Goal: Task Accomplishment & Management: Use online tool/utility

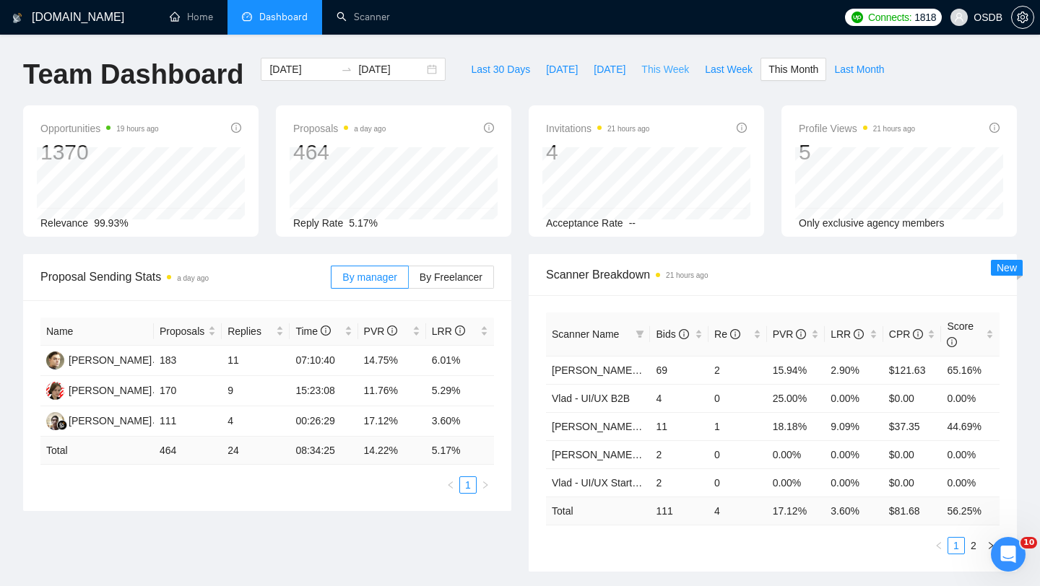
click at [646, 71] on span "This Week" at bounding box center [665, 69] width 48 height 16
click at [732, 74] on span "Last Week" at bounding box center [729, 69] width 48 height 16
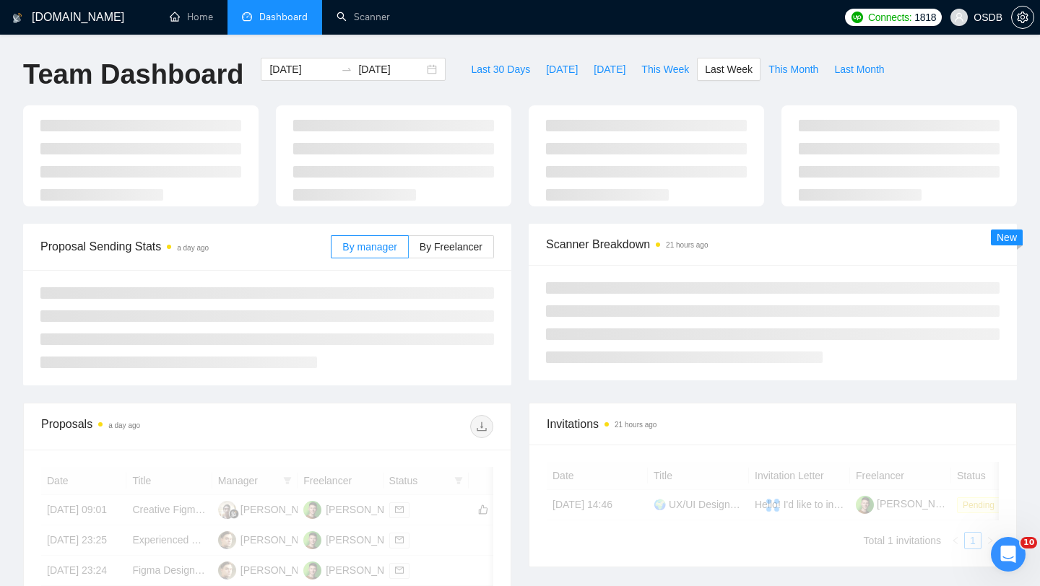
type input "[DATE]"
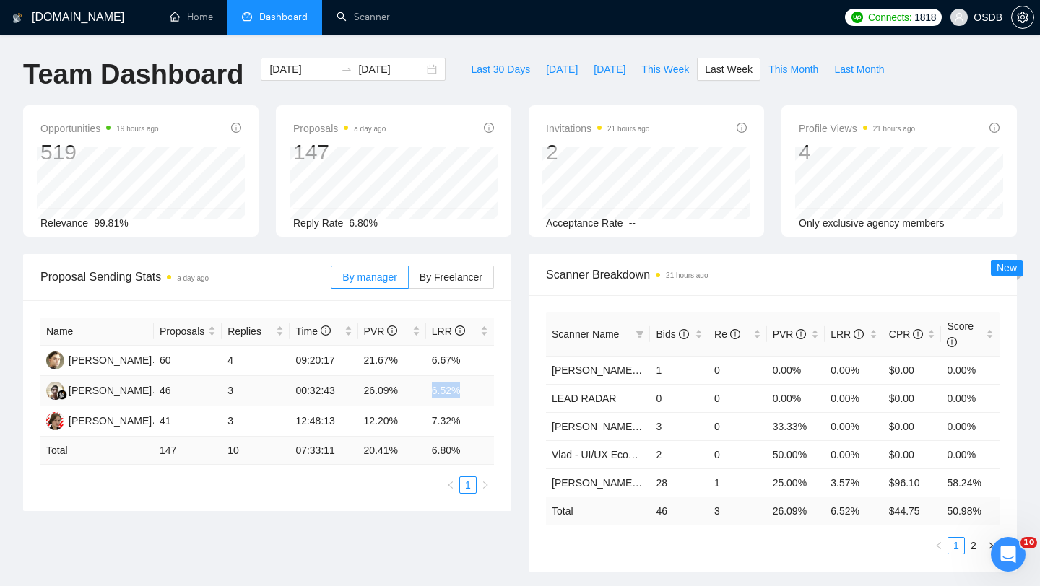
drag, startPoint x: 424, startPoint y: 391, endPoint x: 462, endPoint y: 392, distance: 38.3
click at [462, 392] on tr "[PERSON_NAME] 46 3 00:32:43 26.09% 6.52%" at bounding box center [267, 391] width 454 height 30
click at [433, 432] on td "7.32%" at bounding box center [460, 422] width 68 height 30
click at [381, 23] on link "Scanner" at bounding box center [363, 17] width 53 height 12
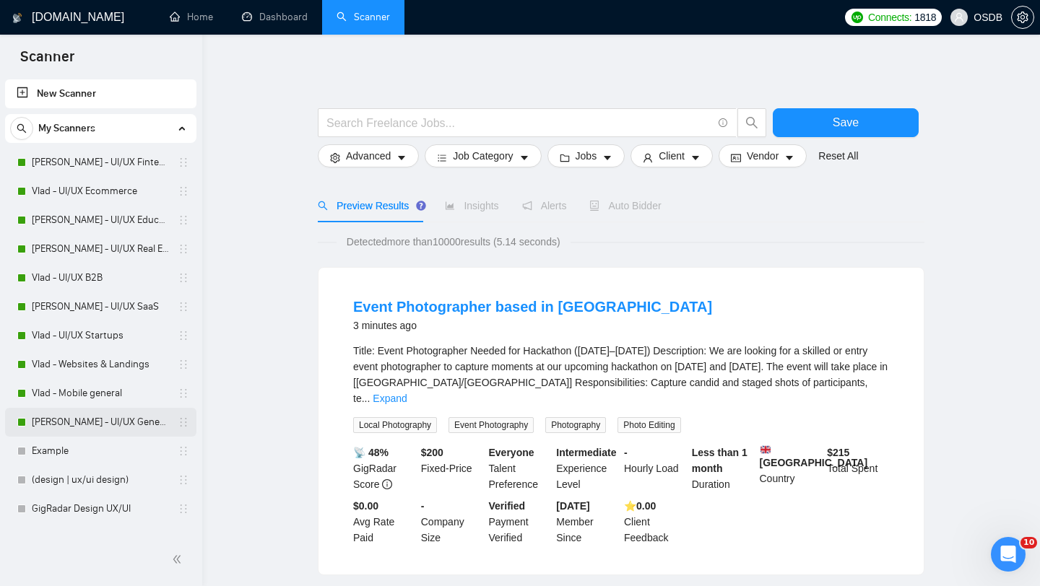
click at [136, 423] on link "[PERSON_NAME] - UI/UX General" at bounding box center [100, 422] width 137 height 29
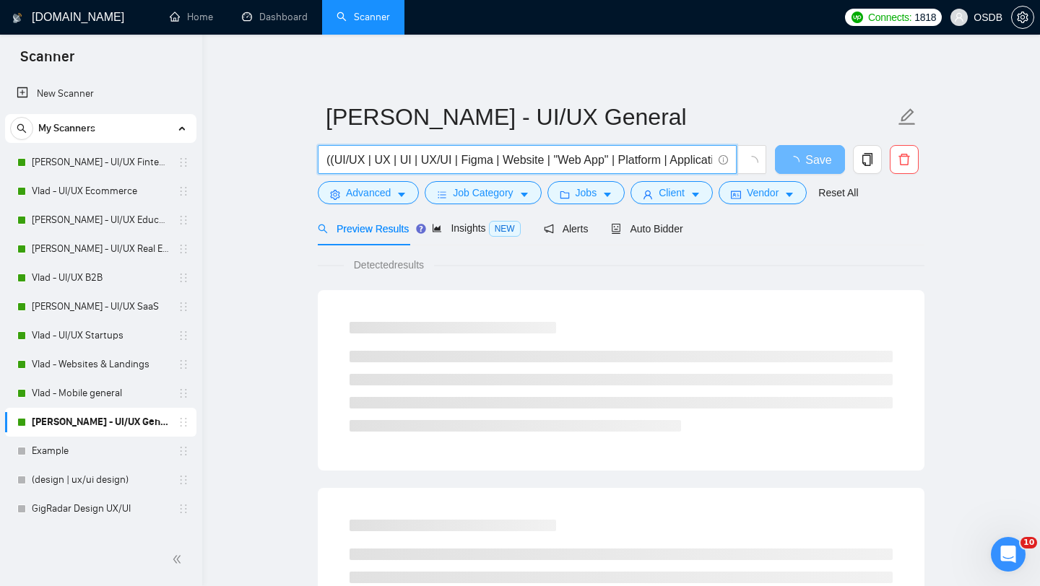
click at [456, 163] on input "((UI/UX | UX | UI | UX/UI | Figma | Website | "Web App" | Platform | Applicatio…" at bounding box center [519, 160] width 386 height 18
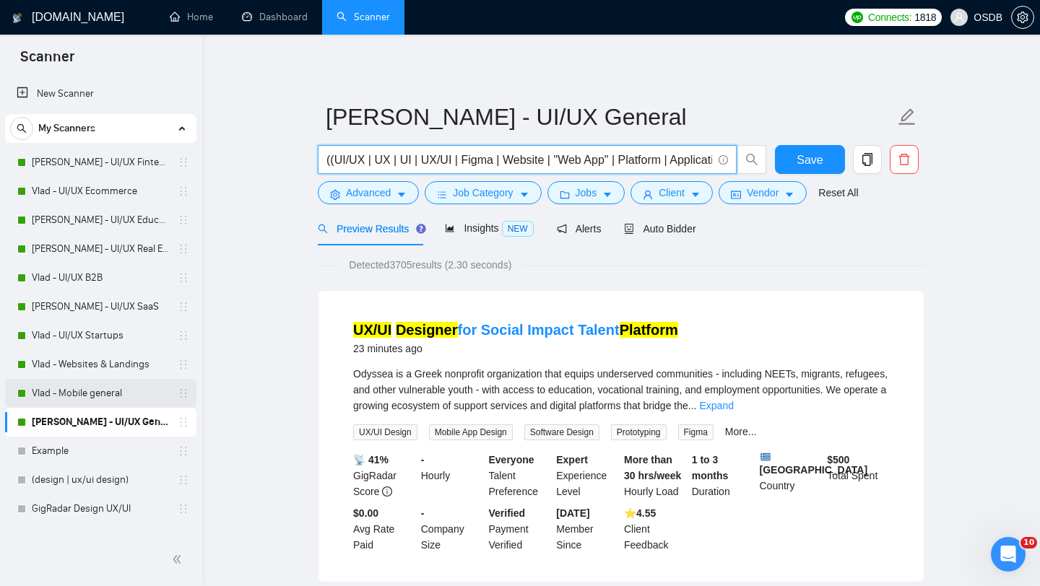
click at [121, 389] on link "Vlad - Mobile general" at bounding box center [100, 393] width 137 height 29
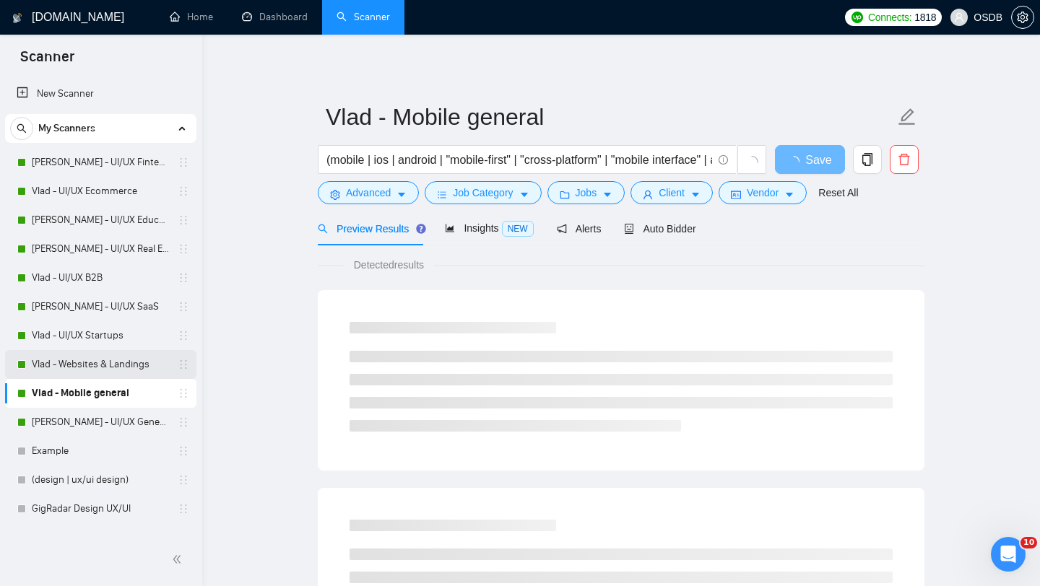
click at [91, 361] on link "Vlad - Websites & Landings" at bounding box center [100, 364] width 137 height 29
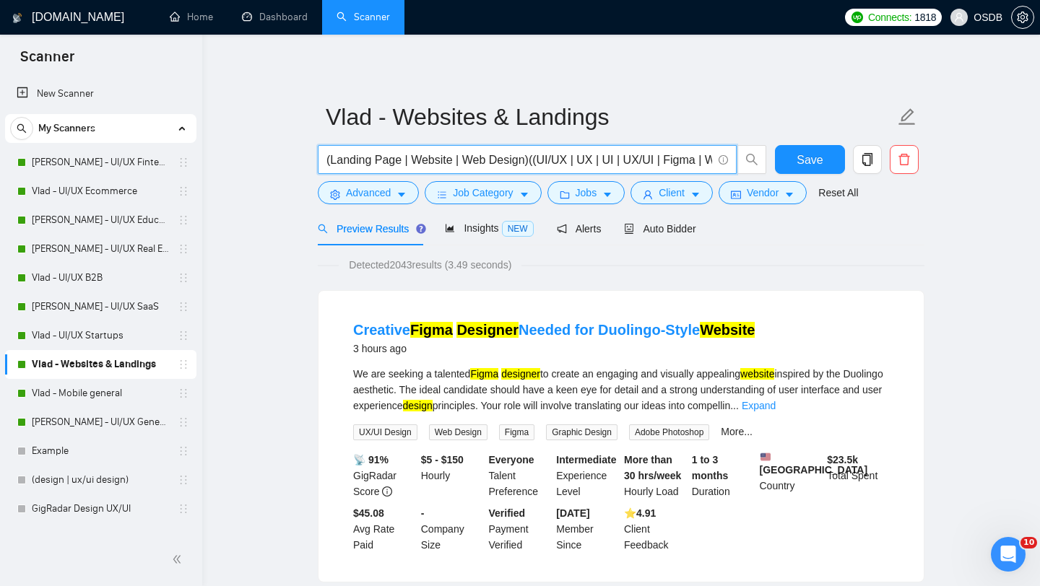
click at [451, 157] on input "(Landing Page | Website | Web Design)((UI/UX | UX | UI | UX/UI | Figma | Websit…" at bounding box center [519, 160] width 386 height 18
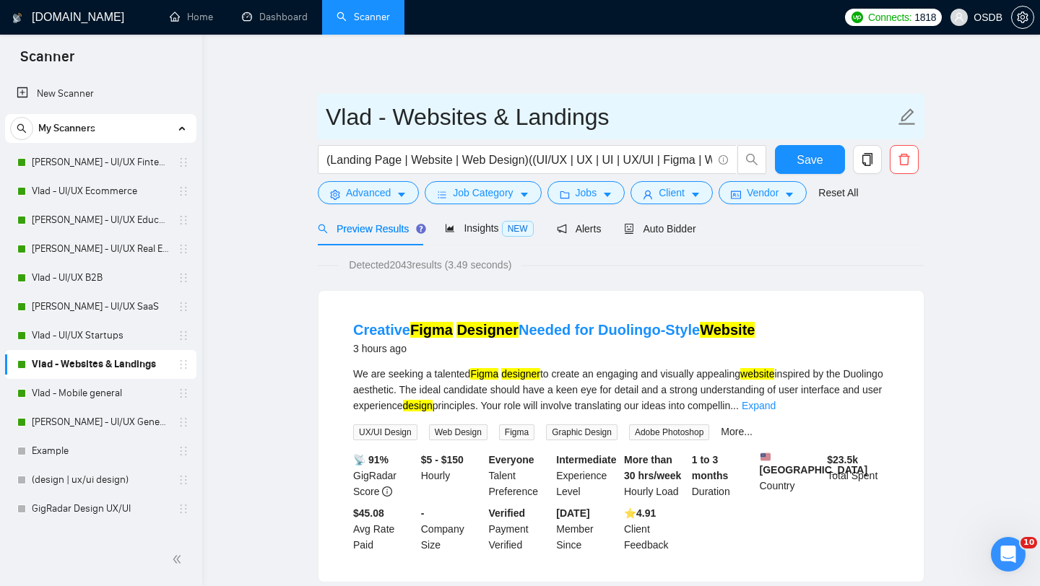
drag, startPoint x: 391, startPoint y: 110, endPoint x: 635, endPoint y: 113, distance: 244.1
click at [636, 113] on input "Vlad - Websites & Landings" at bounding box center [610, 117] width 569 height 36
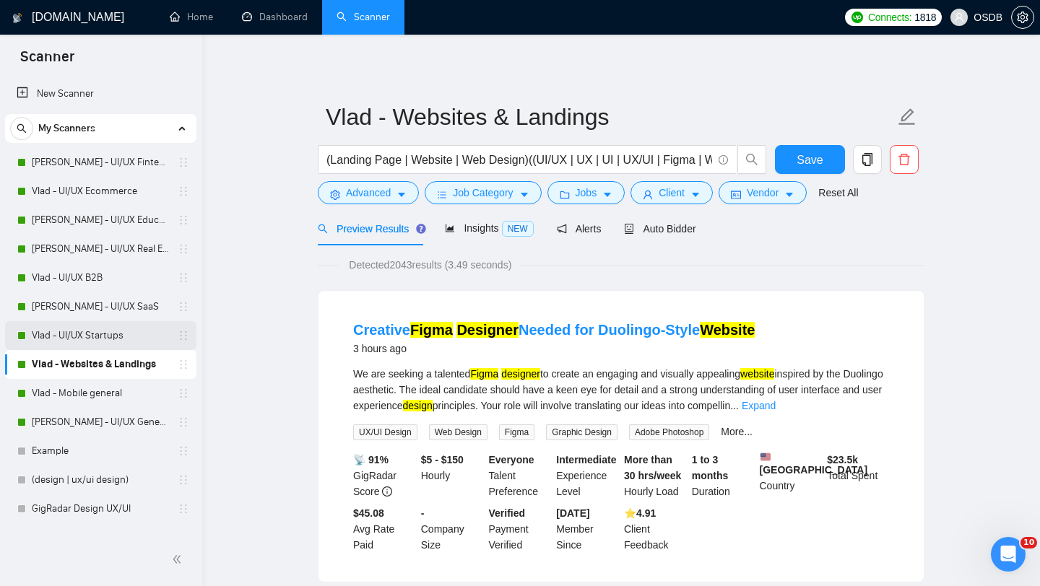
click at [122, 335] on link "Vlad - UI/UX Startups" at bounding box center [100, 335] width 137 height 29
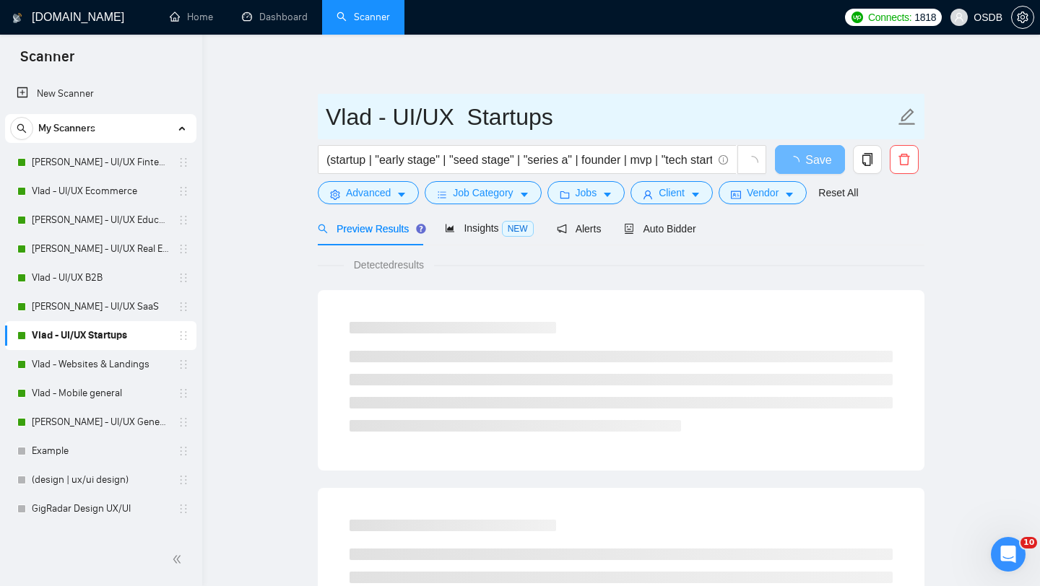
drag, startPoint x: 466, startPoint y: 121, endPoint x: 592, endPoint y: 118, distance: 126.4
click at [589, 121] on input "Vlad - UI/UX Startups" at bounding box center [610, 117] width 569 height 36
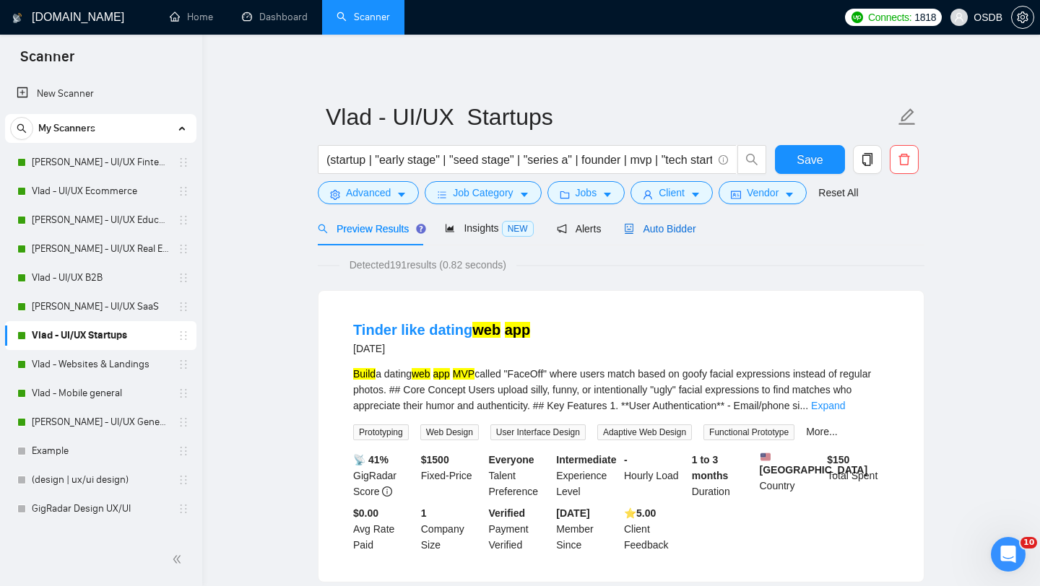
click at [689, 223] on span "Auto Bidder" at bounding box center [659, 229] width 71 height 12
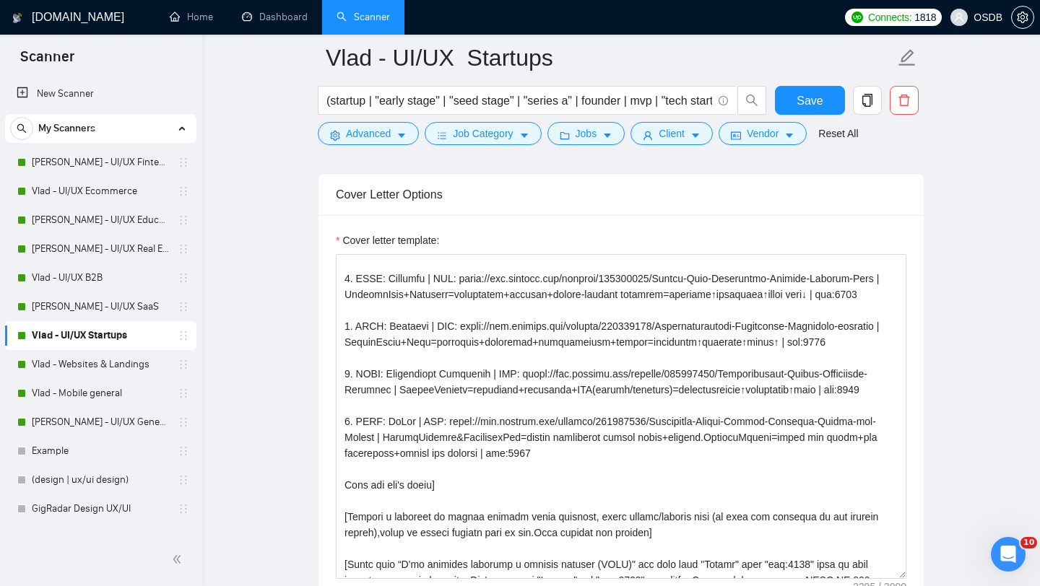
scroll to position [79, 0]
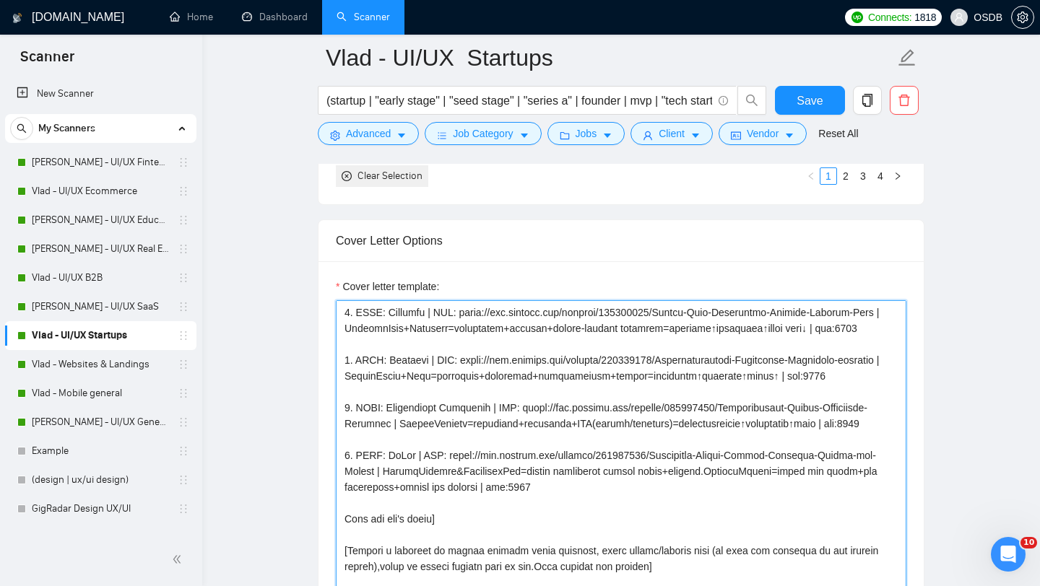
click at [510, 350] on textarea "Cover letter template:" at bounding box center [621, 462] width 570 height 325
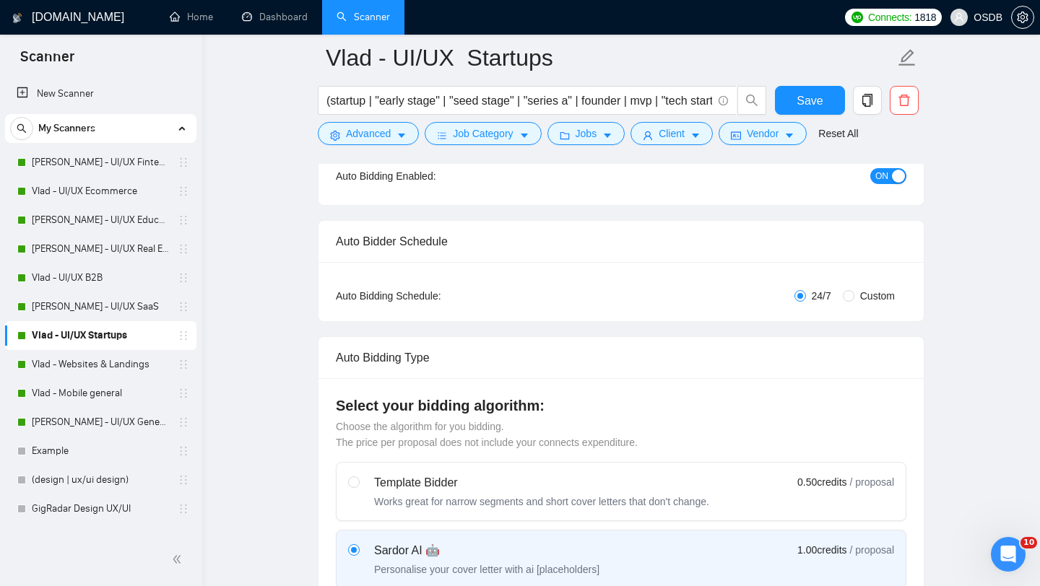
scroll to position [123, 0]
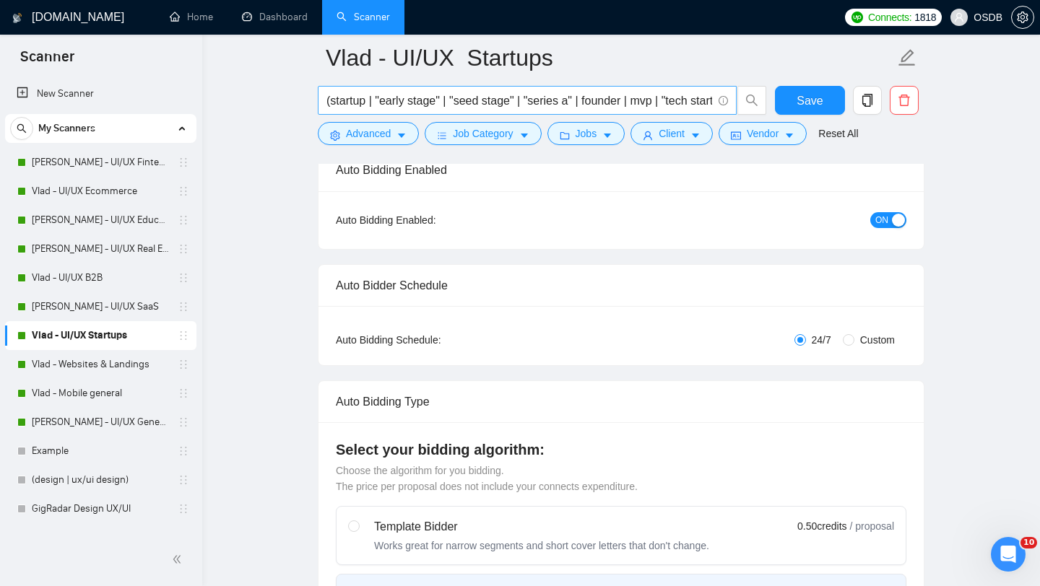
click at [399, 100] on input "(startup | "early stage" | "seed stage" | "series a" | founder | mvp | "tech st…" at bounding box center [519, 101] width 386 height 18
click at [107, 310] on link "[PERSON_NAME] - UI/UX SaaS" at bounding box center [100, 306] width 137 height 29
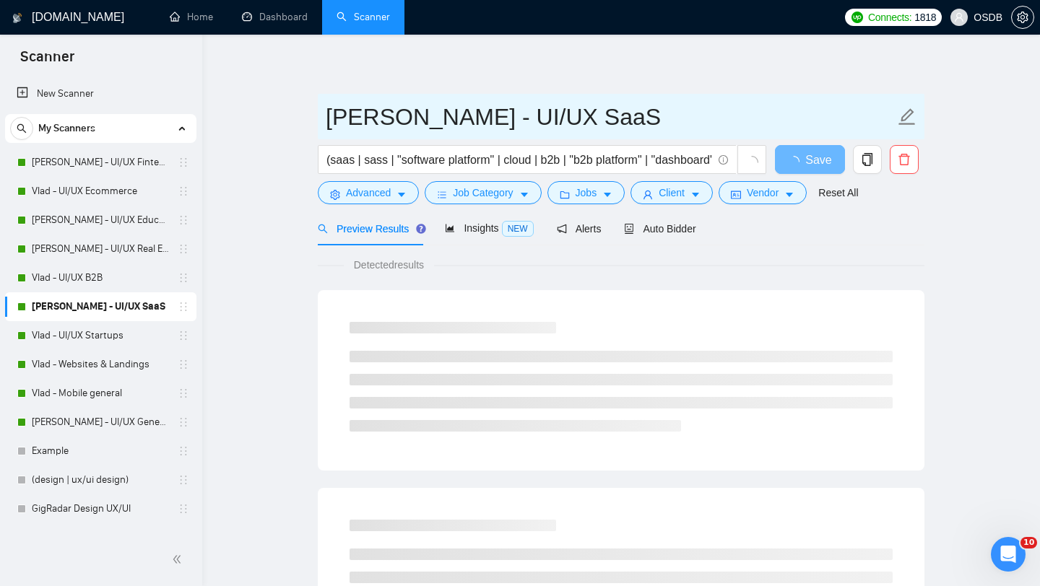
drag, startPoint x: 461, startPoint y: 111, endPoint x: 563, endPoint y: 110, distance: 102.5
click at [563, 110] on input "[PERSON_NAME] - UI/UX SaaS" at bounding box center [610, 117] width 569 height 36
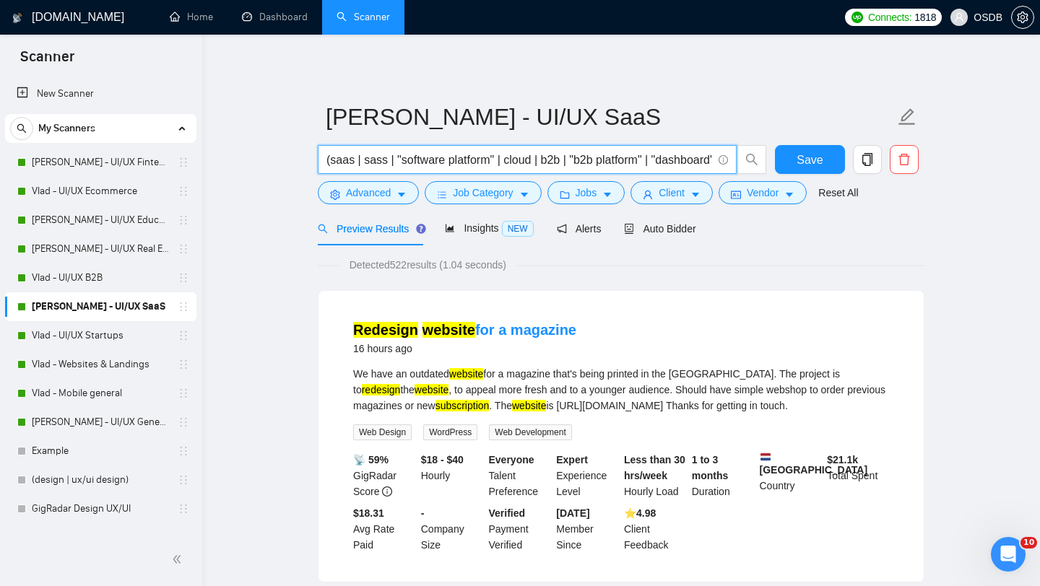
click at [518, 162] on input "(saas | sass | "software platform" | cloud | b2b | "b2b platform" | "dashboard"…" at bounding box center [519, 160] width 386 height 18
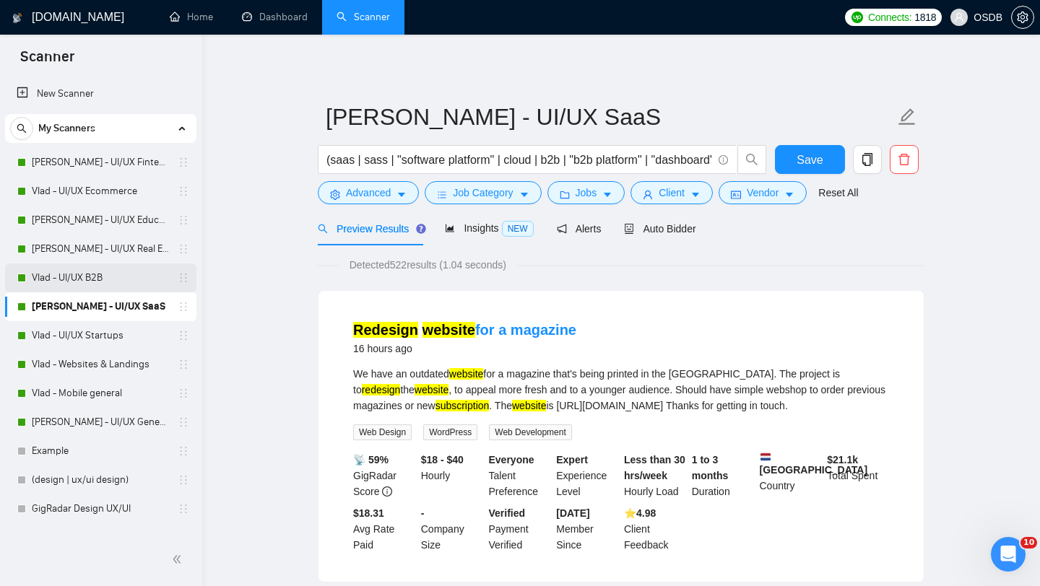
click at [110, 266] on link "Vlad - UI/UX B2B" at bounding box center [100, 278] width 137 height 29
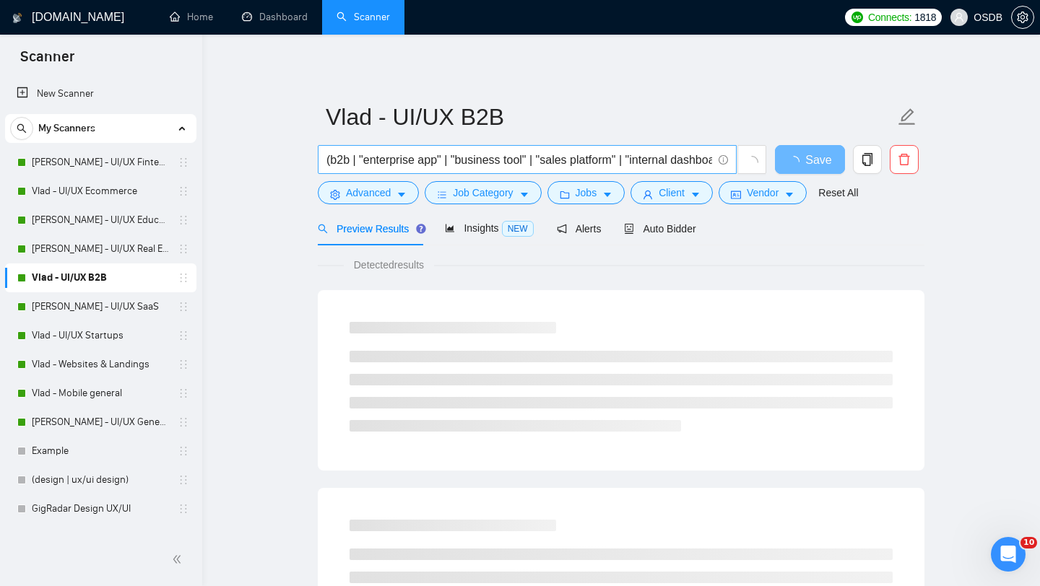
click at [340, 160] on input "(b2b | "enterprise app" | "business tool" | "sales platform" | "internal dashbo…" at bounding box center [519, 160] width 386 height 18
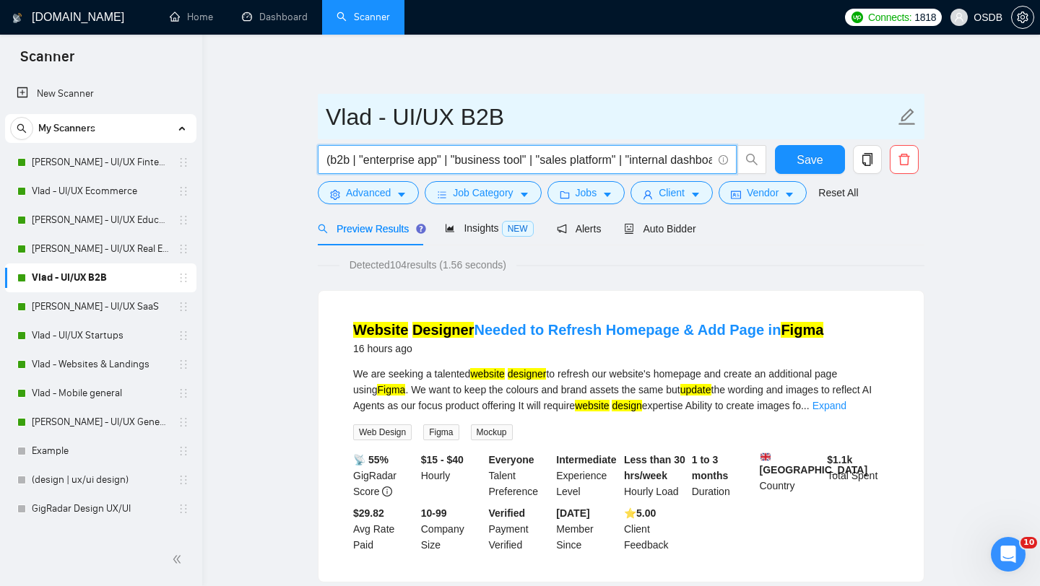
click at [470, 105] on input "Vlad - UI/UX B2B" at bounding box center [610, 117] width 569 height 36
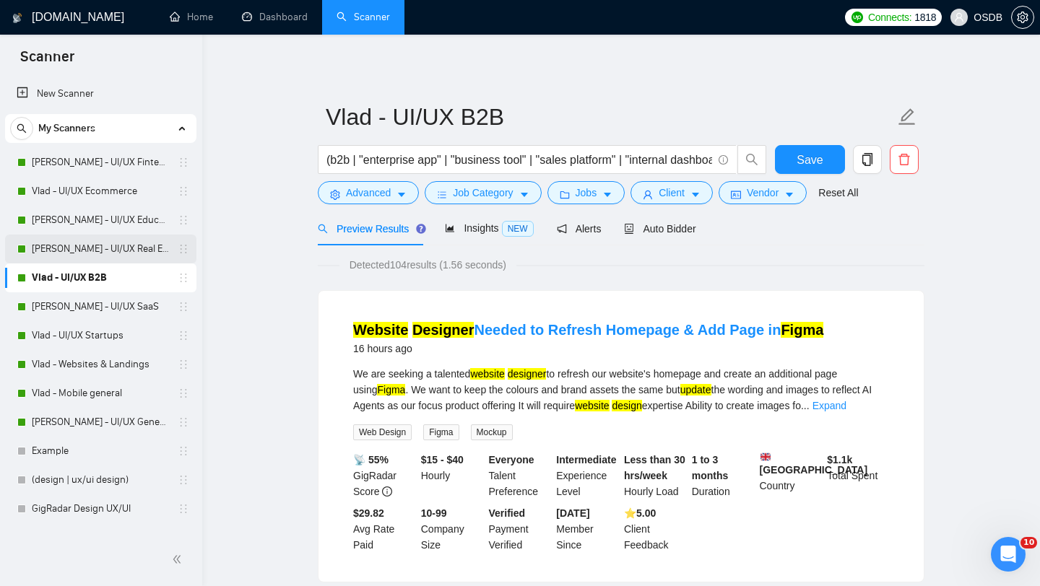
click at [84, 242] on link "[PERSON_NAME] - UI/UX Real Estate" at bounding box center [100, 249] width 137 height 29
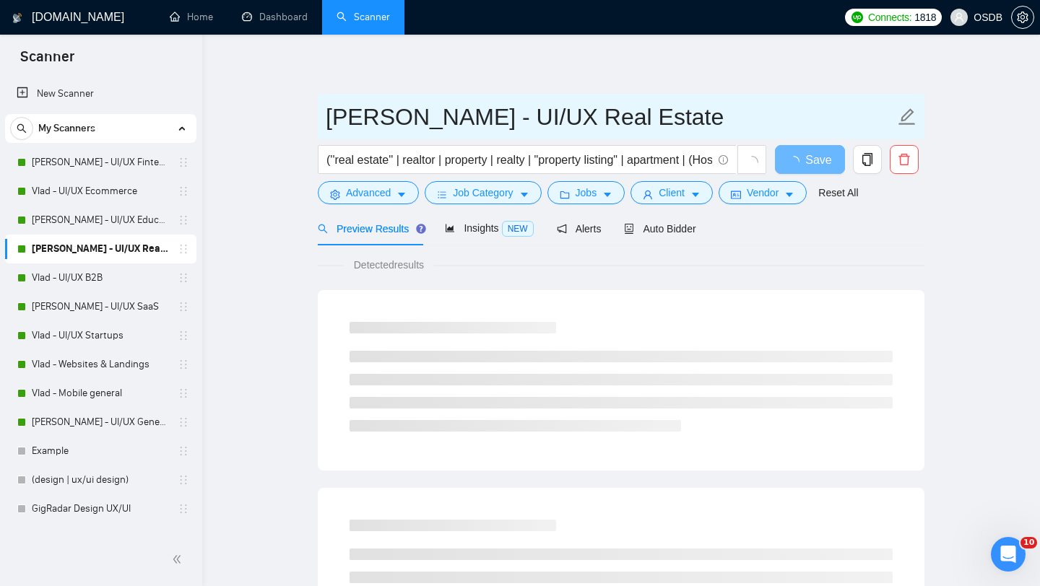
drag, startPoint x: 460, startPoint y: 113, endPoint x: 690, endPoint y: 113, distance: 229.6
click at [690, 113] on input "[PERSON_NAME] - UI/UX Real Estate" at bounding box center [610, 117] width 569 height 36
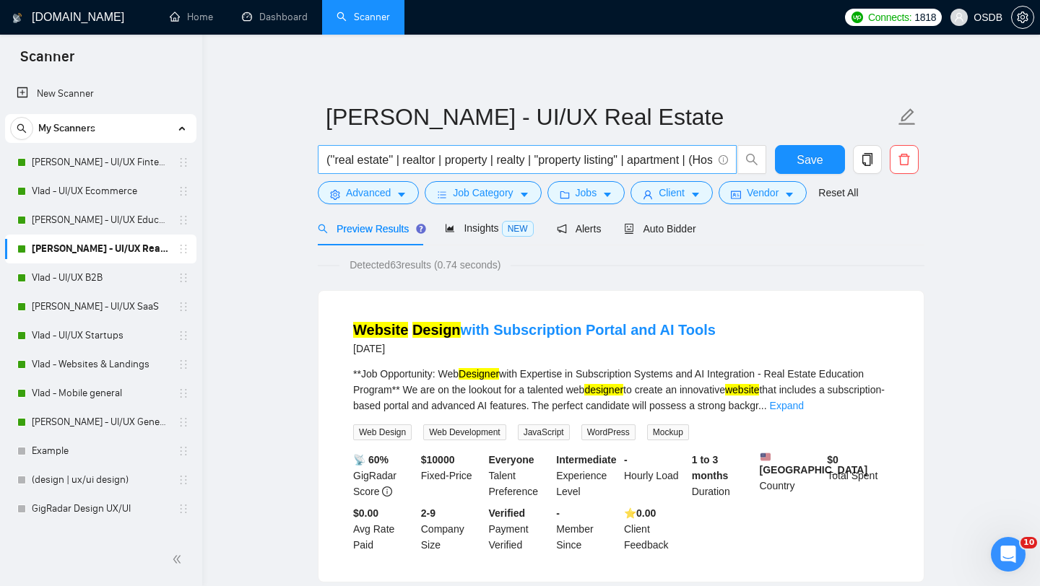
click at [556, 145] on span "(''real estate'' | realtor | property | realty | "property listing" | apartment…" at bounding box center [527, 159] width 419 height 29
click at [534, 161] on input "(''real estate'' | realtor | property | realty | "property listing" | apartment…" at bounding box center [519, 160] width 386 height 18
click at [129, 216] on link "[PERSON_NAME] - UI/UX Education" at bounding box center [100, 220] width 137 height 29
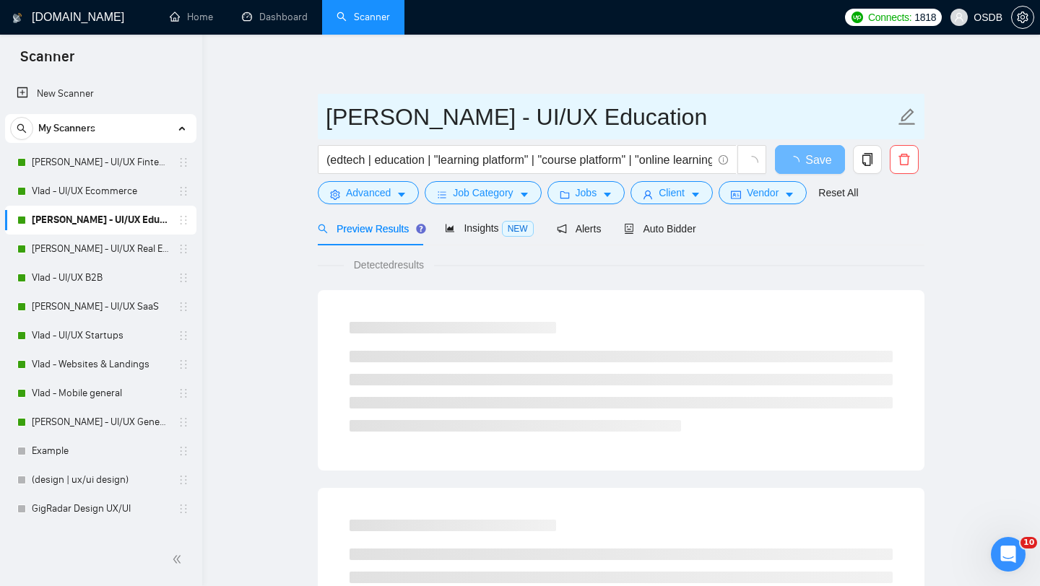
click at [474, 113] on input "[PERSON_NAME] - UI/UX Education" at bounding box center [610, 117] width 569 height 36
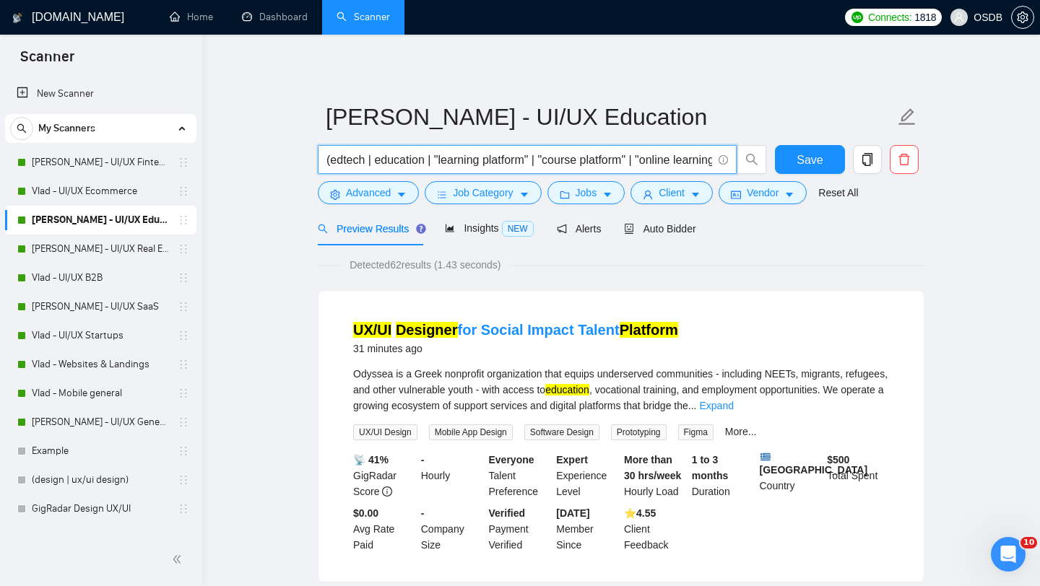
click at [412, 159] on input "(edtech | education | "learning platform" | "course platform" | "online learnin…" at bounding box center [519, 160] width 386 height 18
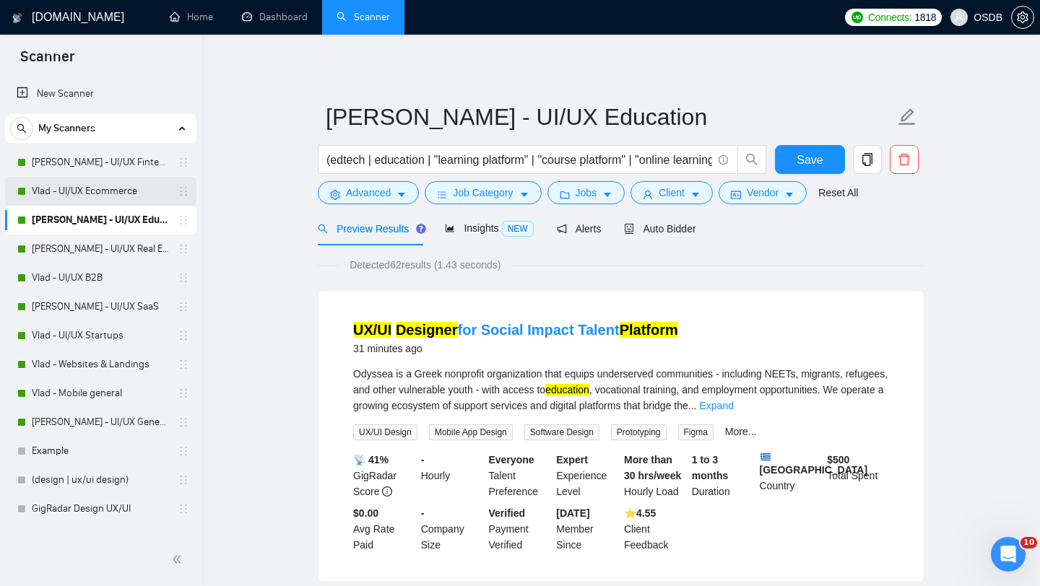
click at [126, 186] on link "Vlad - UI/UX Ecommerce" at bounding box center [100, 191] width 137 height 29
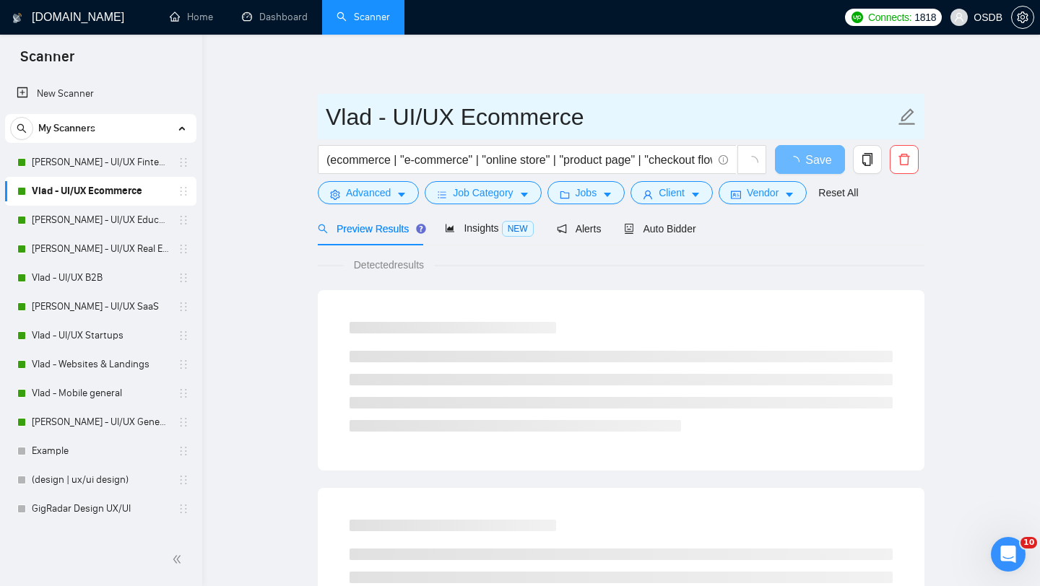
drag, startPoint x: 459, startPoint y: 116, endPoint x: 742, endPoint y: 131, distance: 283.5
click at [742, 131] on input "Vlad - UI/UX Ecommerce" at bounding box center [610, 117] width 569 height 36
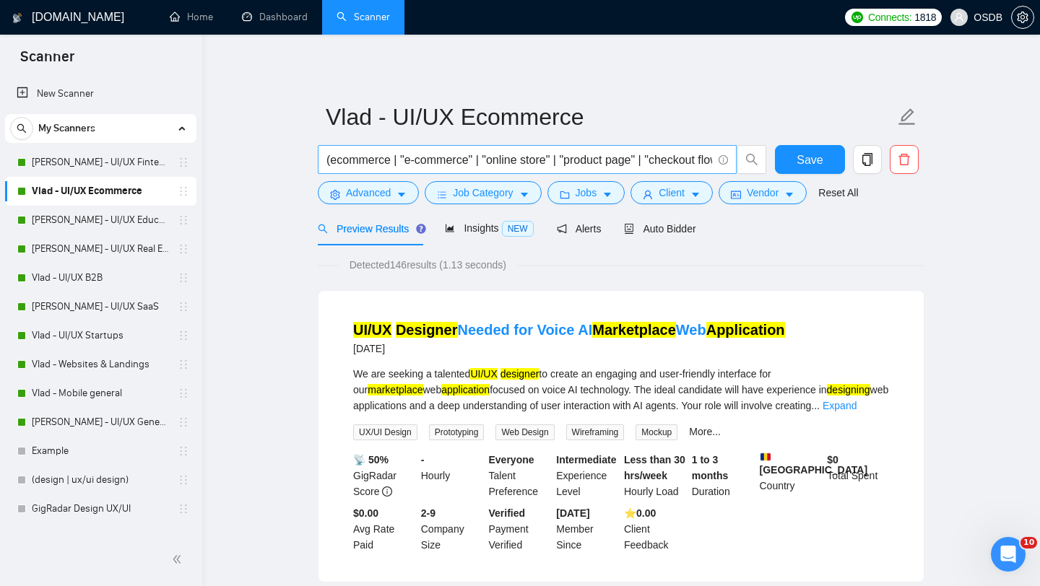
click at [464, 155] on input "(ecommerce | "e-commerce" | "online store" | "product page" | "checkout flow" |…" at bounding box center [519, 160] width 386 height 18
click at [127, 162] on link "[PERSON_NAME] - UI/UX Fintech" at bounding box center [100, 162] width 137 height 29
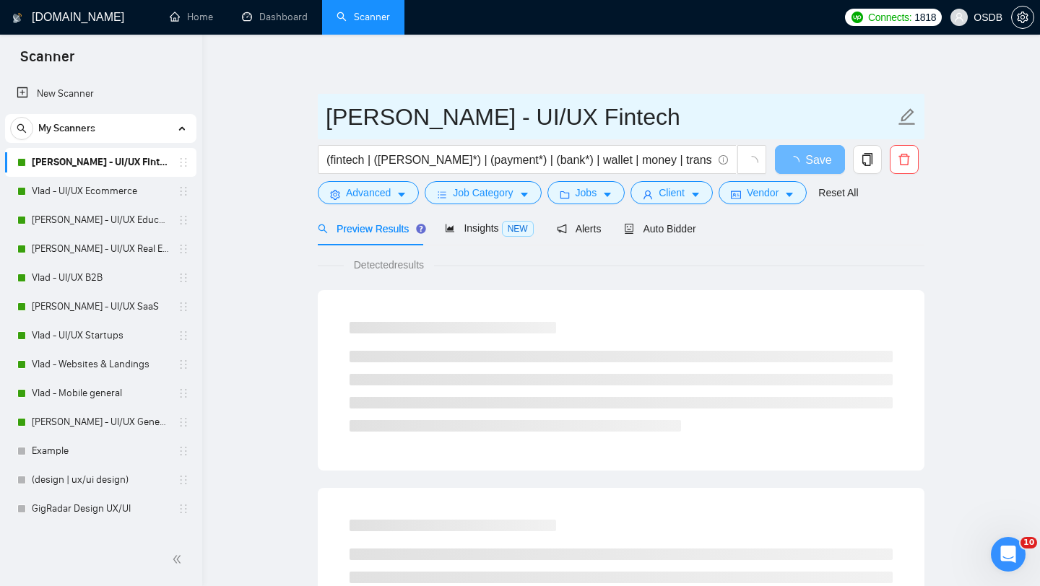
click at [484, 108] on input "[PERSON_NAME] - UI/UX Fintech" at bounding box center [610, 117] width 569 height 36
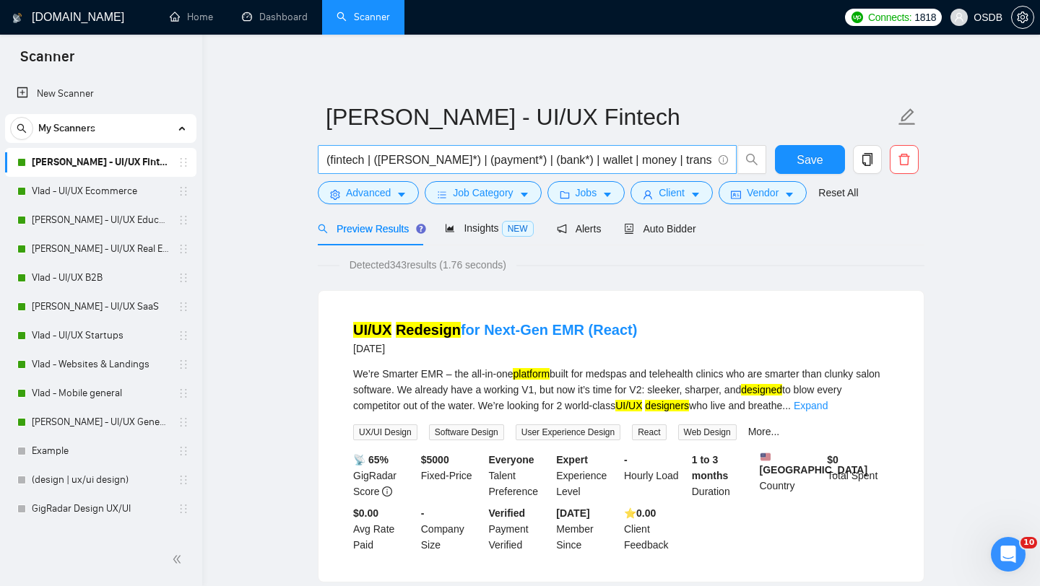
click at [531, 158] on input "(fintech | ([PERSON_NAME]*) | (payment*) | (bank*) | wallet | money | transfer …" at bounding box center [519, 160] width 386 height 18
